Goal: Task Accomplishment & Management: Manage account settings

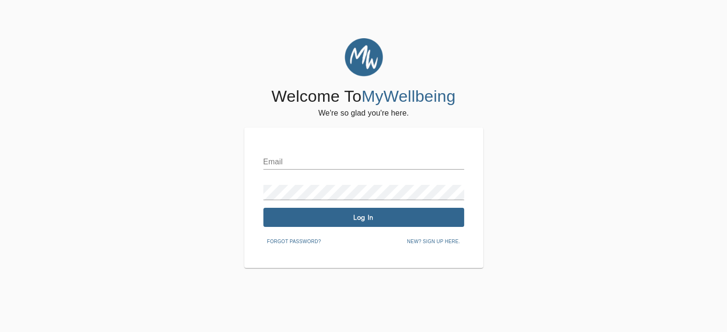
click at [306, 162] on input "text" at bounding box center [363, 161] width 201 height 15
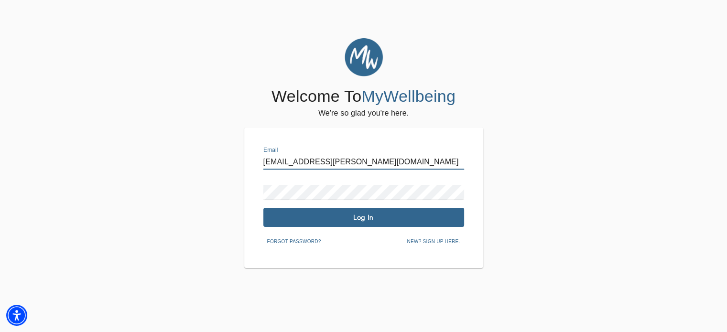
type input "[EMAIL_ADDRESS][PERSON_NAME][DOMAIN_NAME]"
click at [363, 218] on span "Log In" at bounding box center [363, 217] width 193 height 9
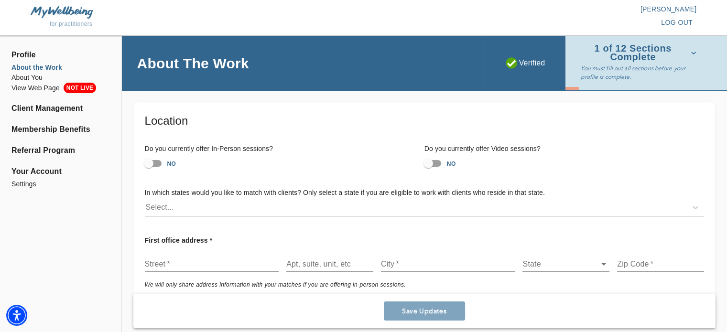
click at [42, 70] on li "About the Work" at bounding box center [60, 68] width 99 height 10
click at [429, 164] on input "NO" at bounding box center [428, 163] width 55 height 18
checkbox input "true"
click at [385, 206] on div "Select..." at bounding box center [416, 207] width 542 height 15
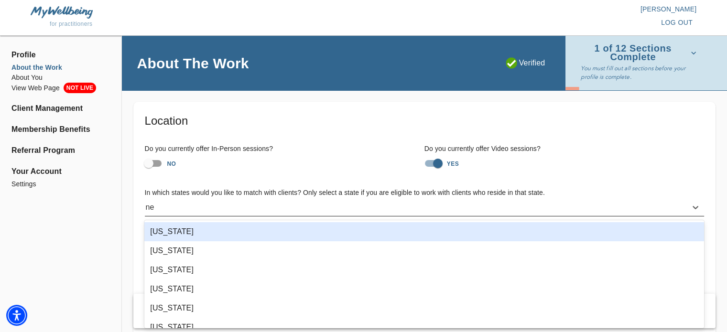
type input "new"
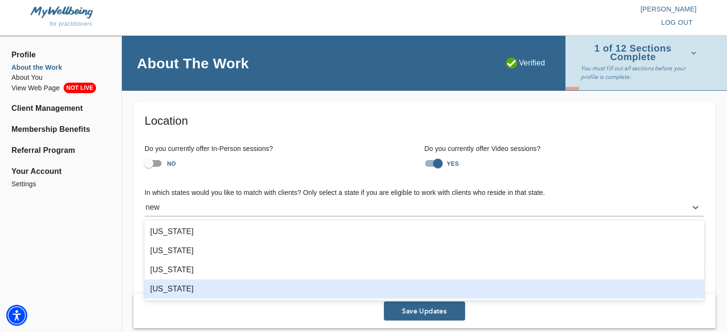
click at [243, 290] on div "[US_STATE]" at bounding box center [424, 289] width 560 height 19
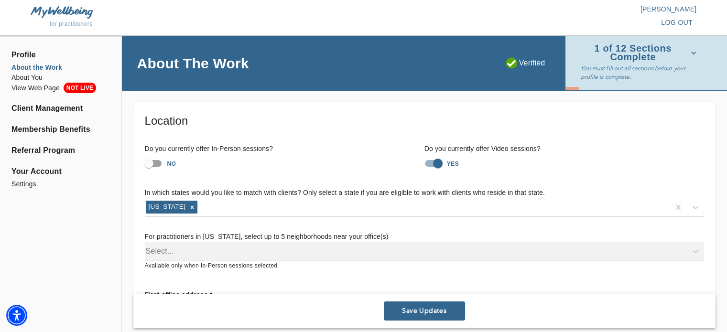
click at [318, 175] on div "Do you currently offer In-Person sessions? NO Do you currently offer Video sess…" at bounding box center [424, 158] width 575 height 44
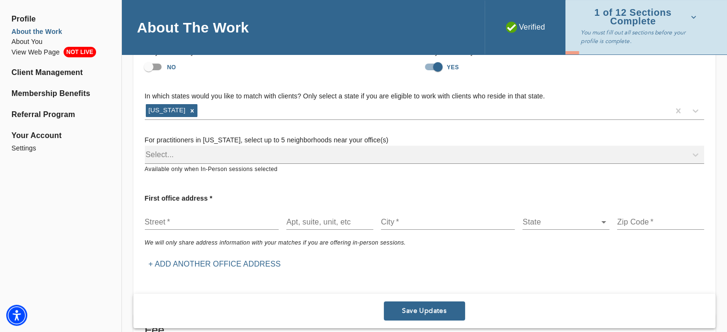
scroll to position [97, 0]
click at [295, 154] on div "Select..." at bounding box center [424, 154] width 559 height 18
click at [163, 152] on div "Select..." at bounding box center [424, 154] width 559 height 18
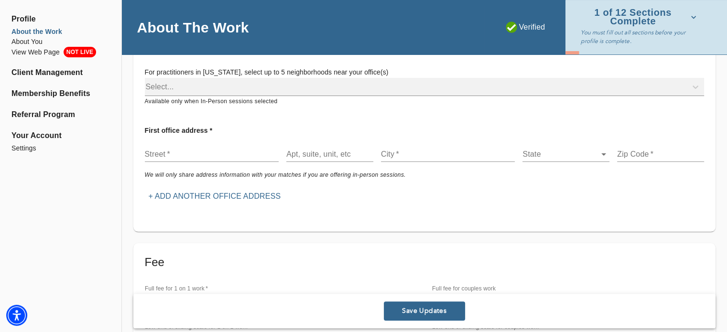
scroll to position [166, 0]
